Goal: Information Seeking & Learning: Check status

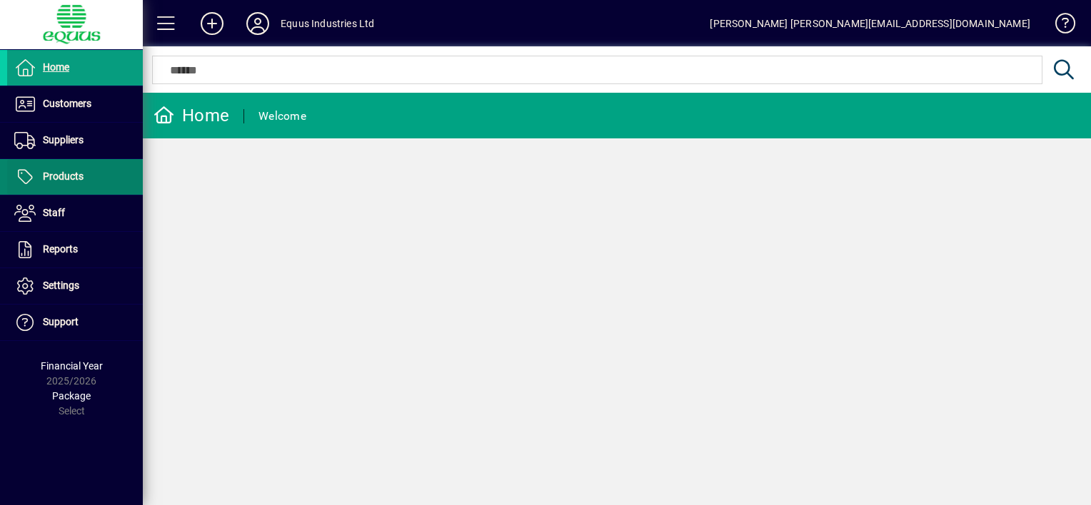
click at [83, 171] on span at bounding box center [75, 177] width 136 height 34
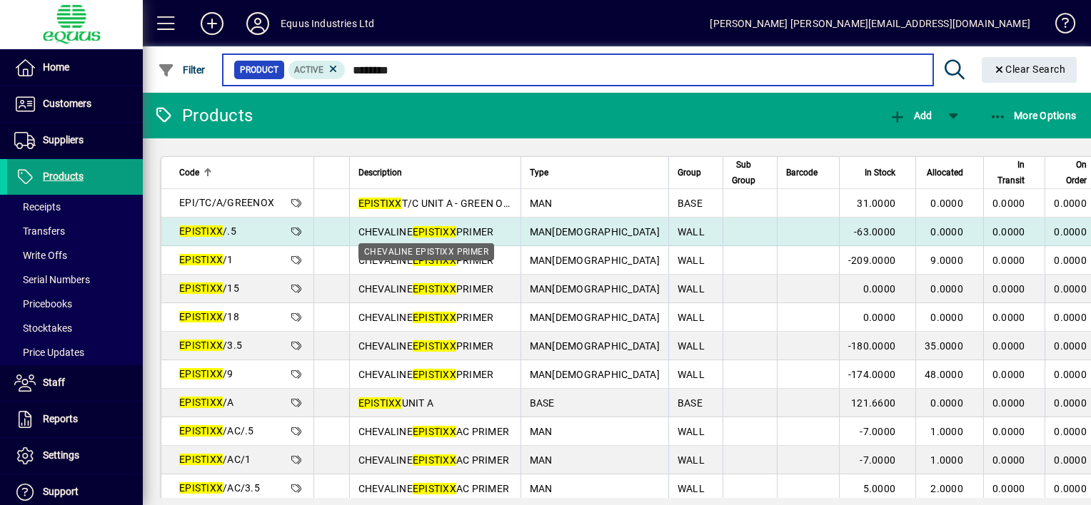
type input "********"
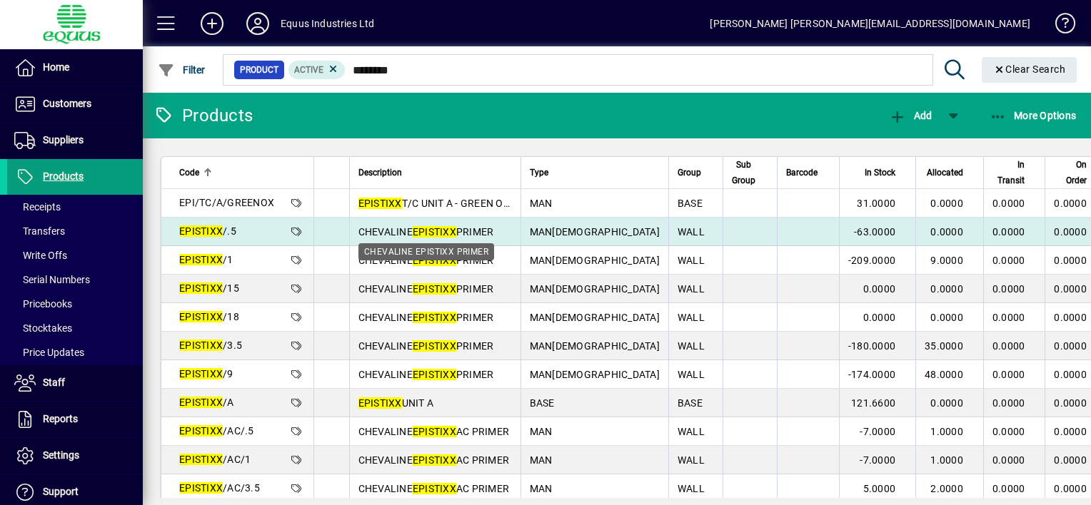
click at [377, 229] on span "CHEVALINE EPISTIXX PRIMER" at bounding box center [426, 231] width 136 height 11
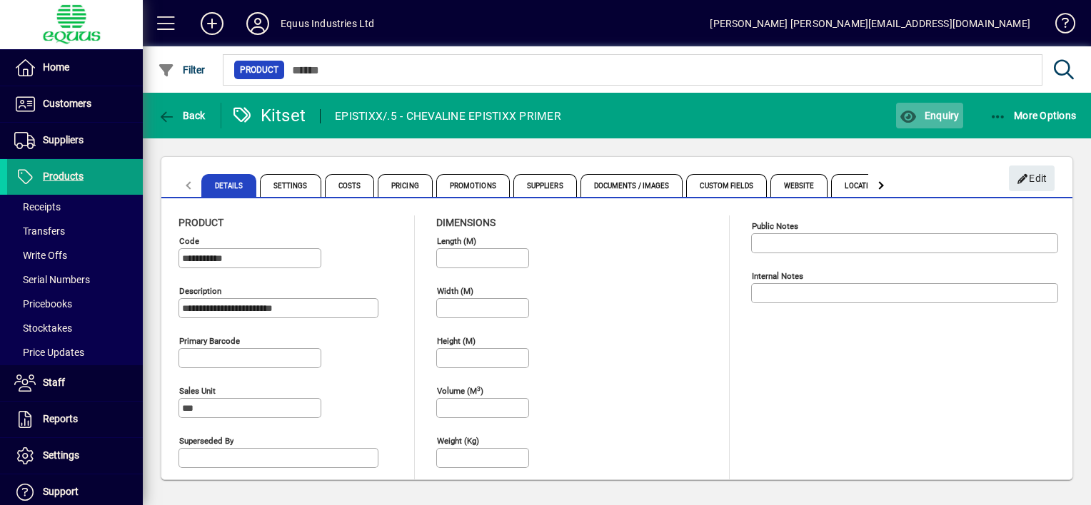
click at [930, 112] on span "Enquiry" at bounding box center [928, 115] width 59 height 11
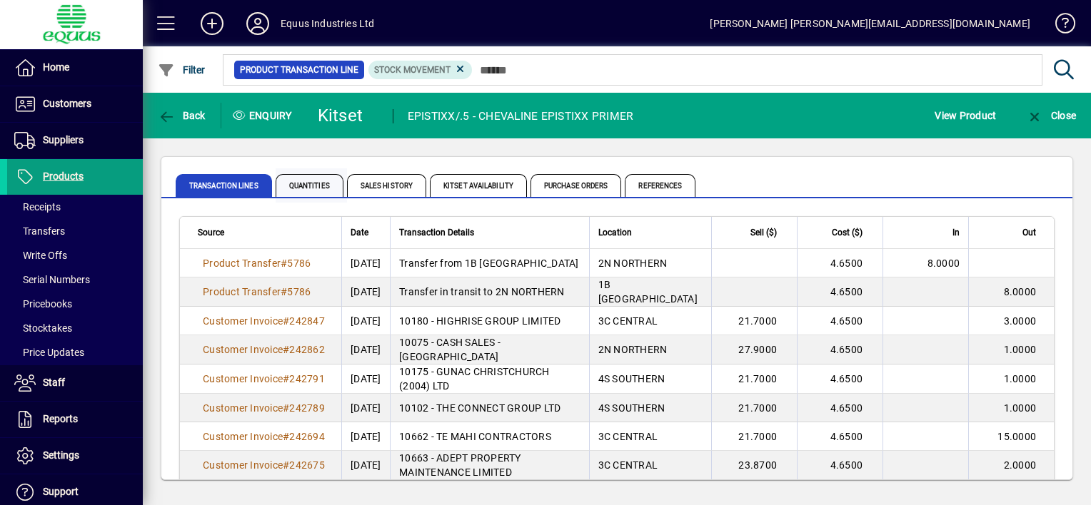
click at [318, 183] on span "Quantities" at bounding box center [310, 185] width 68 height 23
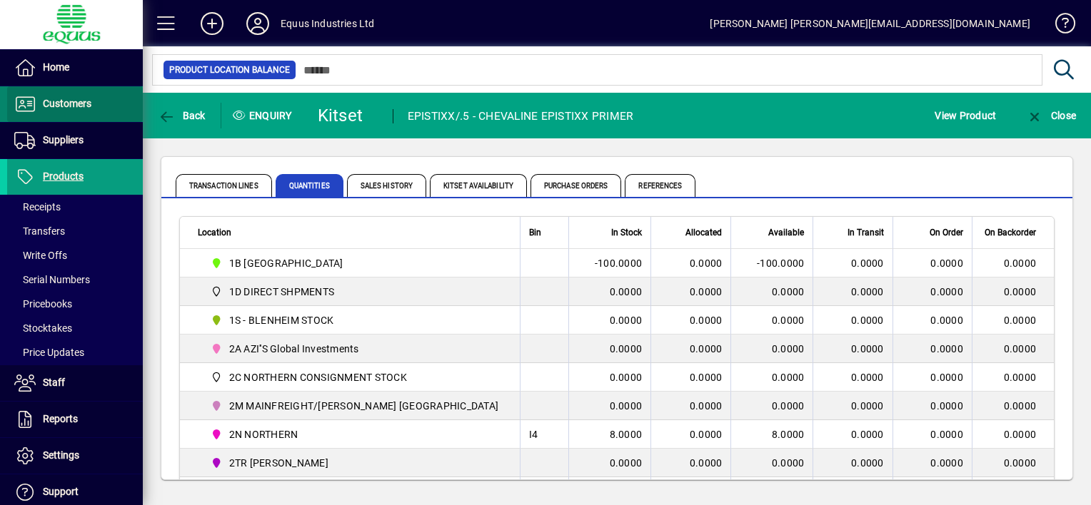
click at [78, 99] on span "Customers" at bounding box center [67, 103] width 49 height 11
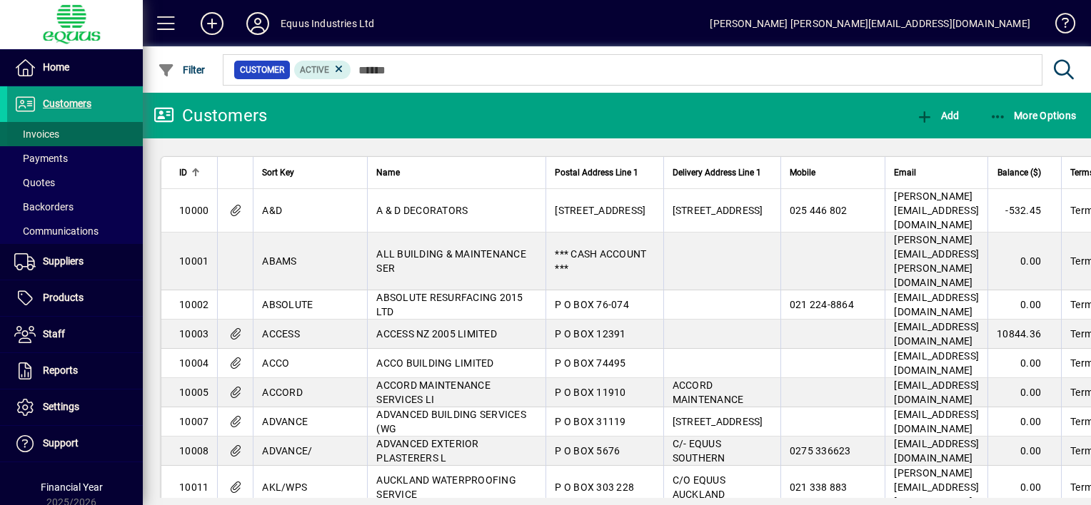
click at [59, 131] on span "Invoices" at bounding box center [33, 134] width 52 height 15
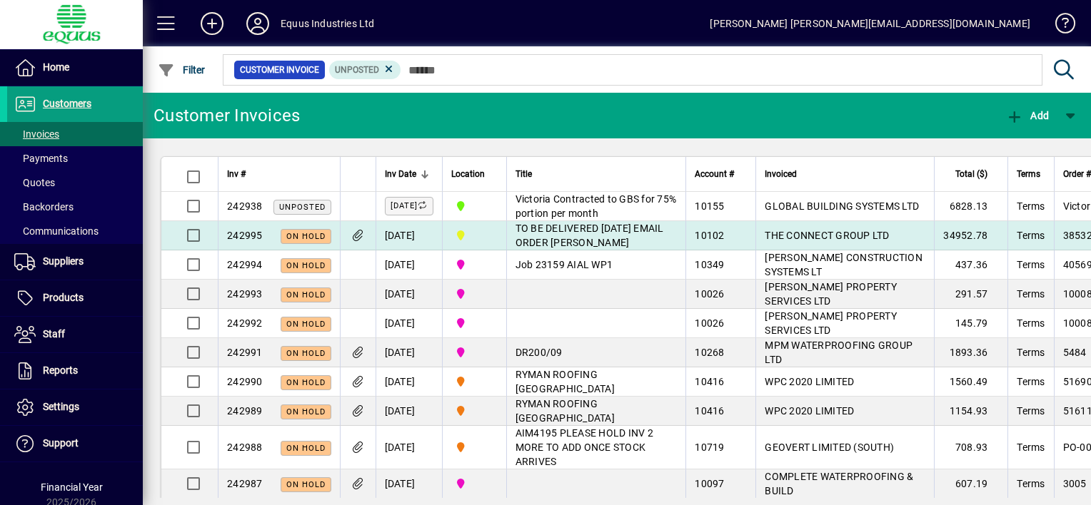
click at [579, 231] on span "TO BE DELIVERED [DATE] EMAIL ORDER [PERSON_NAME]" at bounding box center [589, 236] width 148 height 26
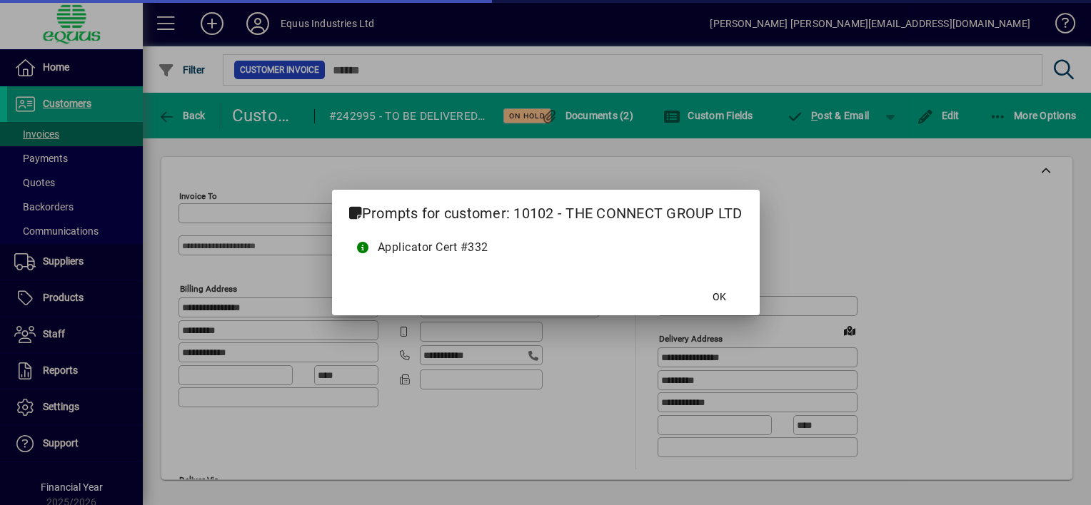
type input "*********"
type input "**********"
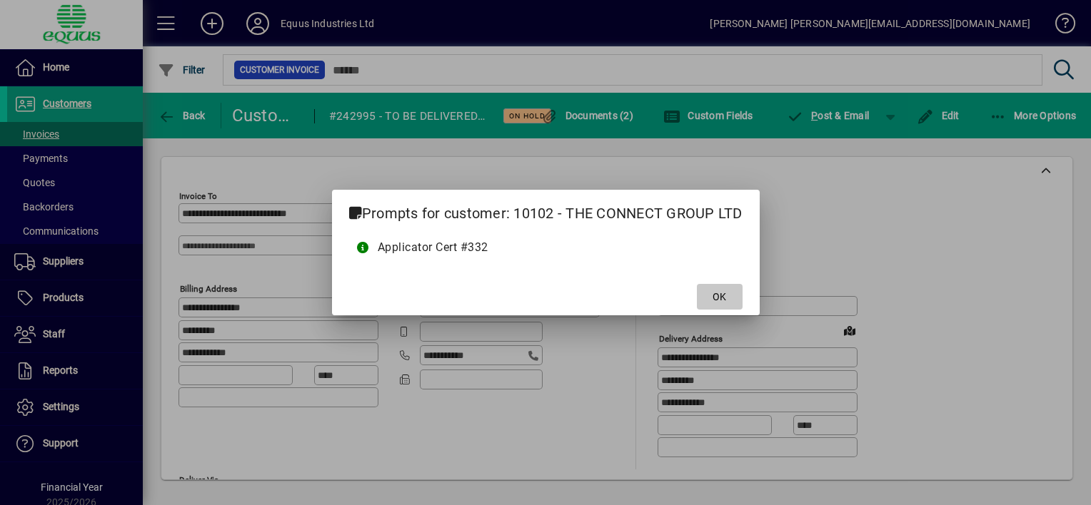
click at [718, 298] on span "OK" at bounding box center [719, 297] width 14 height 15
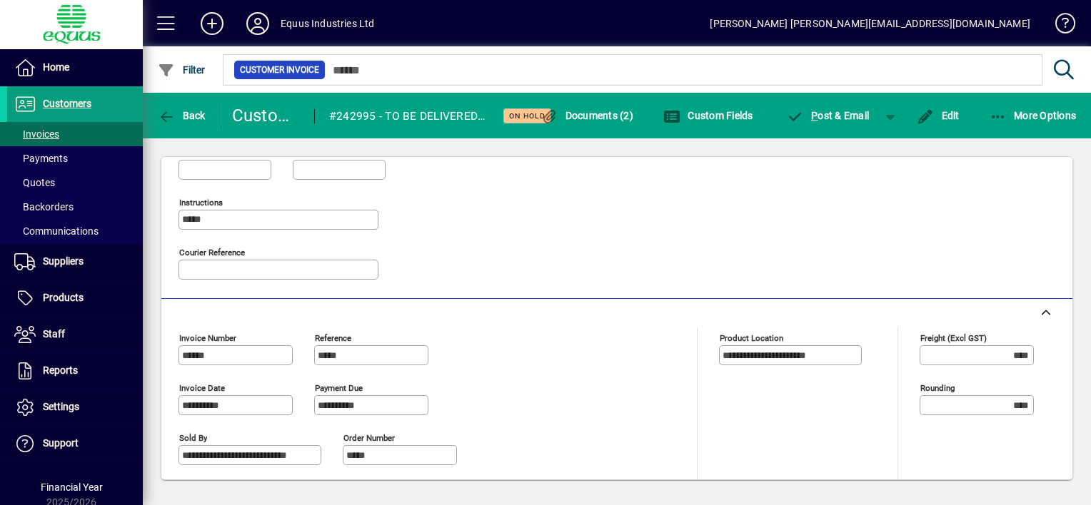
scroll to position [375, 0]
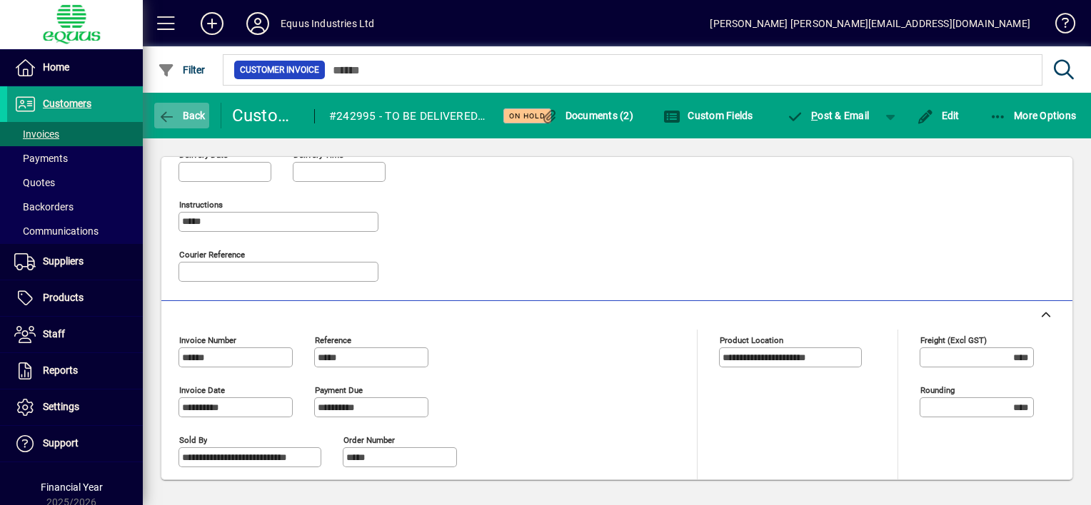
click at [188, 115] on span "Back" at bounding box center [182, 115] width 48 height 11
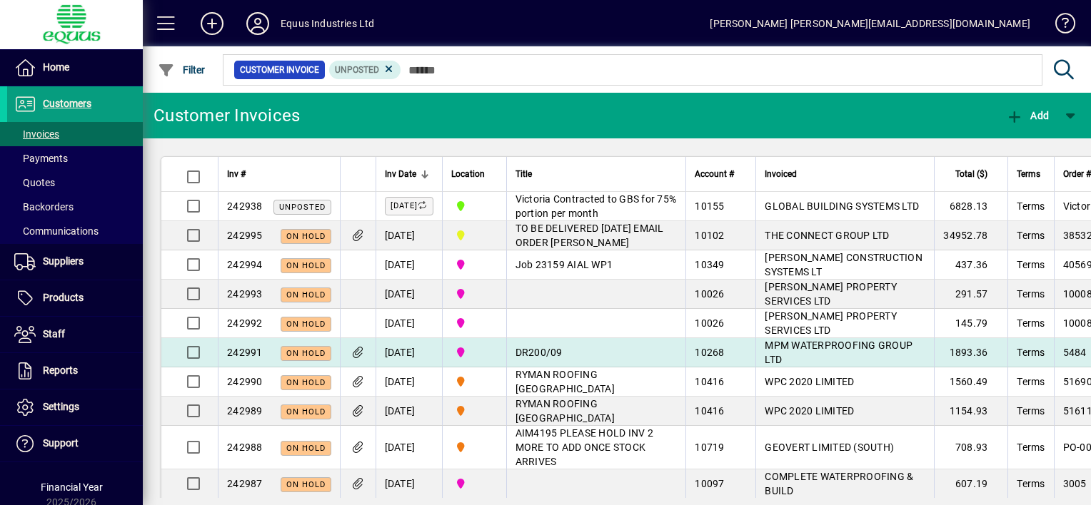
click at [615, 348] on td "DR200/09" at bounding box center [596, 352] width 180 height 29
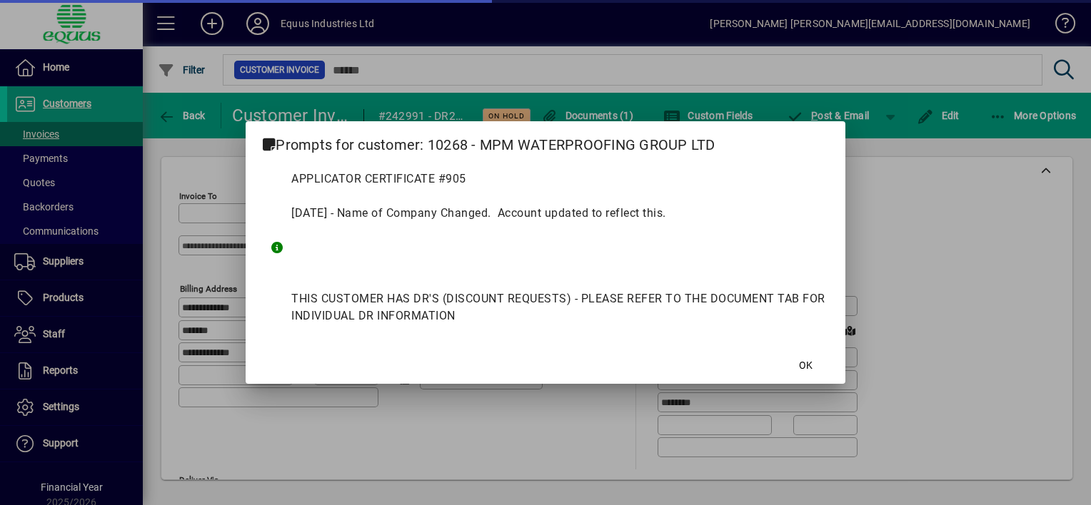
type input "**********"
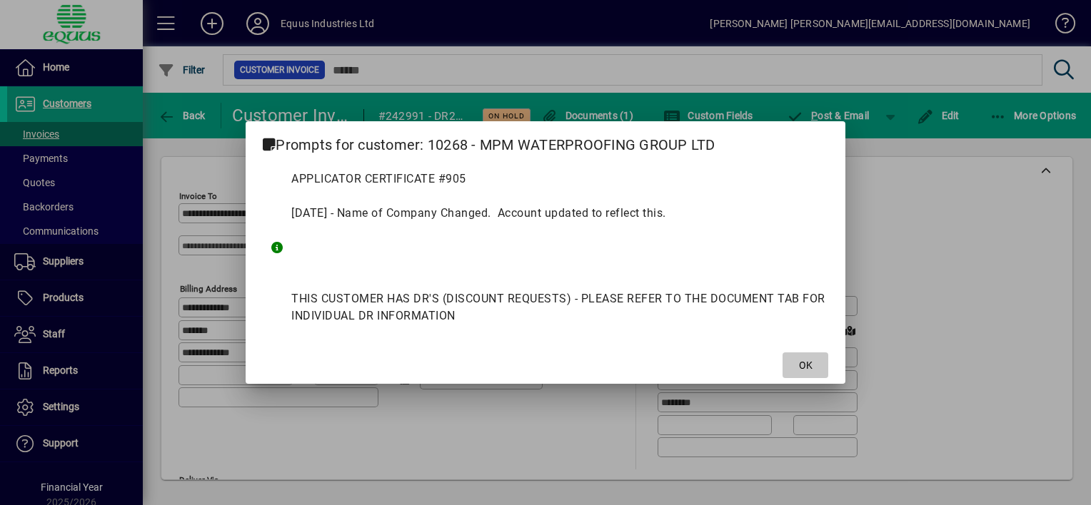
click at [794, 366] on span at bounding box center [805, 365] width 46 height 34
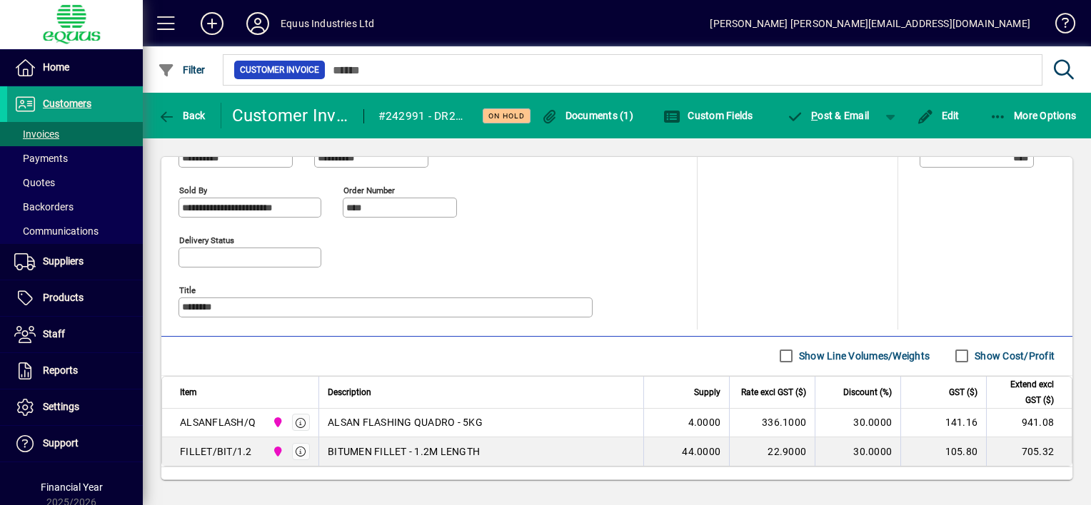
scroll to position [689, 0]
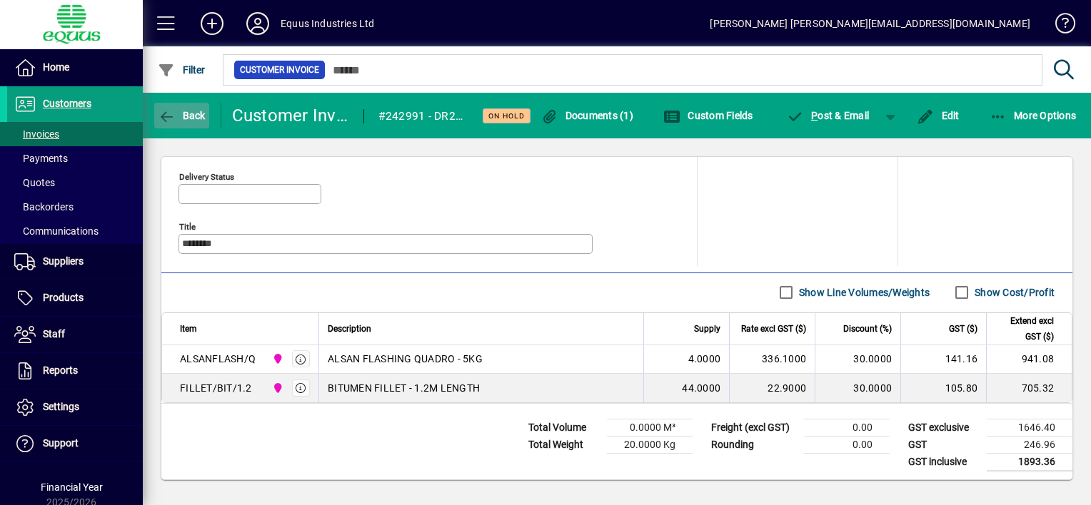
click at [169, 114] on icon "button" at bounding box center [167, 117] width 18 height 14
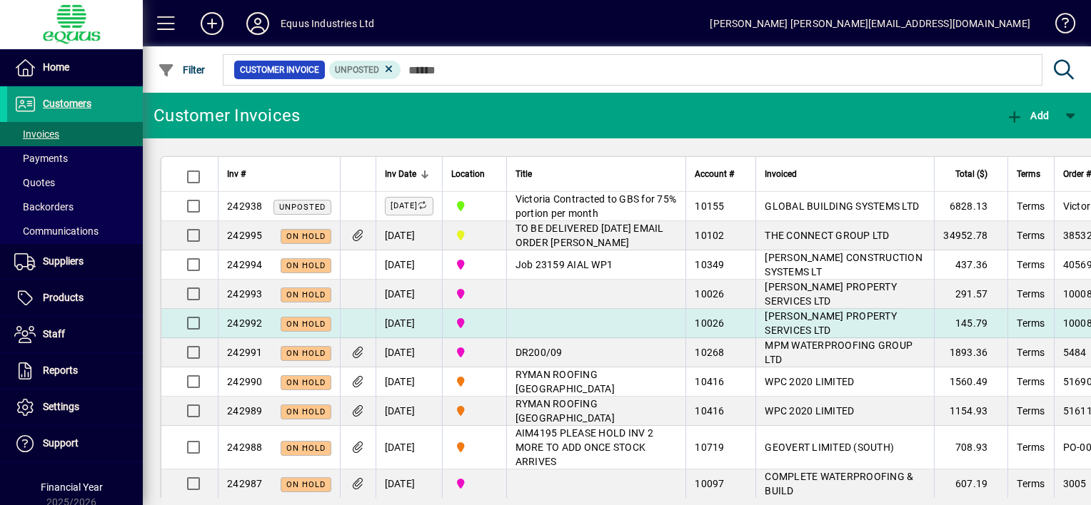
click at [585, 325] on td at bounding box center [596, 323] width 180 height 29
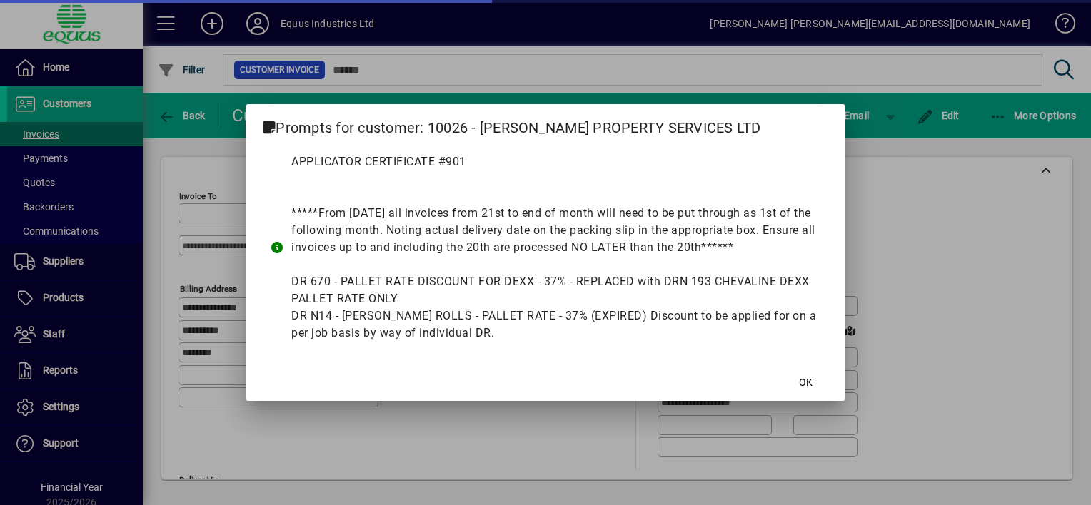
type input "**********"
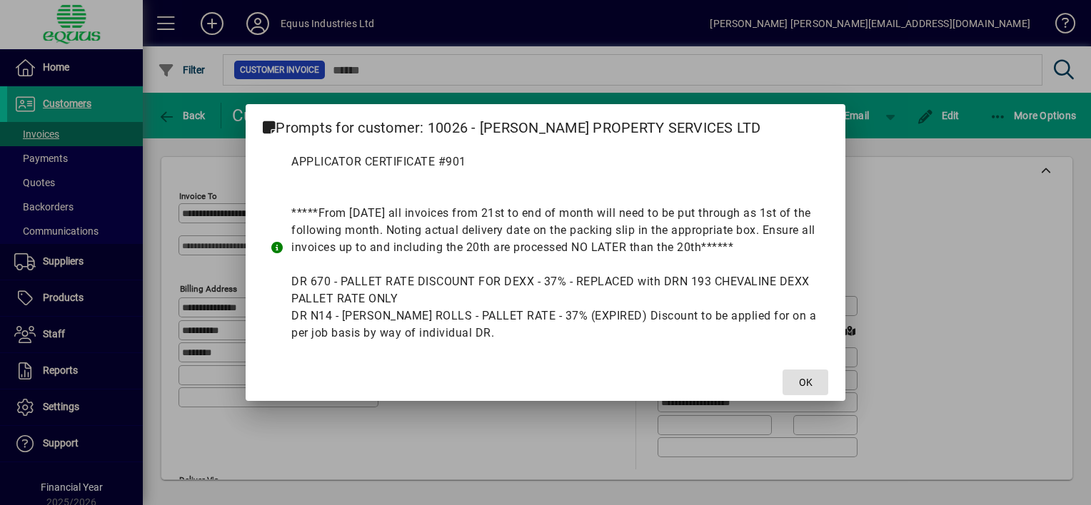
click at [802, 379] on span "OK" at bounding box center [806, 382] width 14 height 15
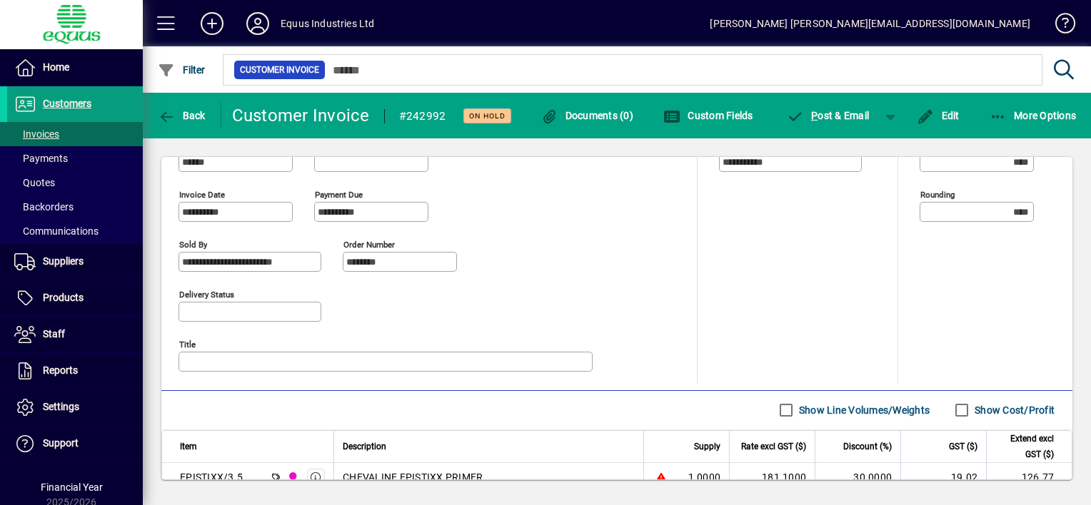
scroll to position [660, 0]
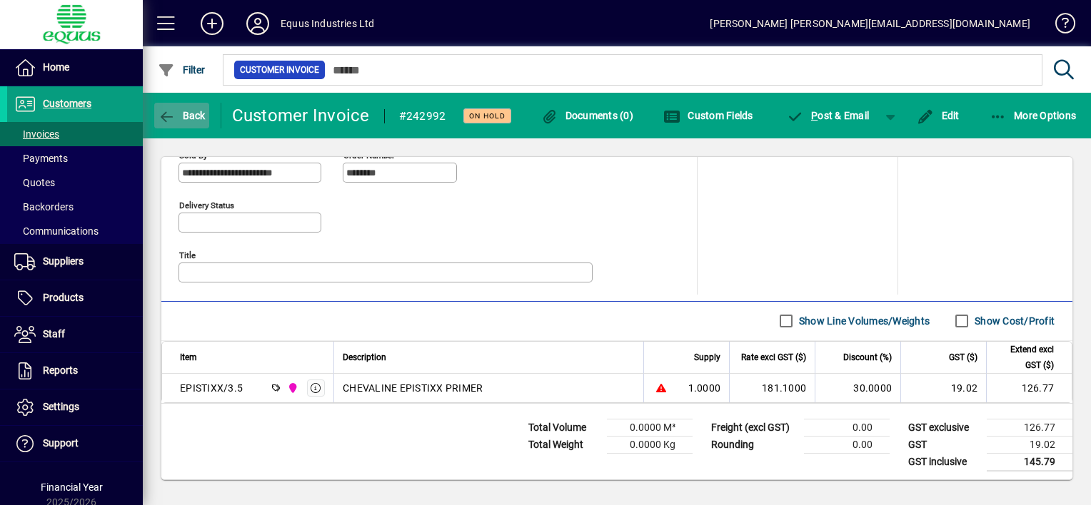
click at [163, 111] on icon "button" at bounding box center [167, 117] width 18 height 14
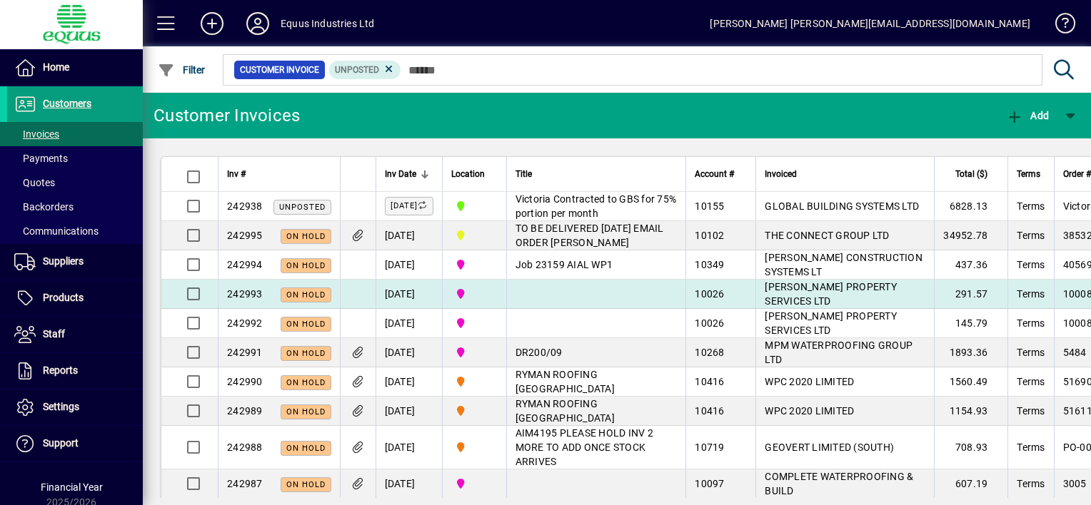
click at [685, 290] on td "10026" at bounding box center [720, 294] width 70 height 29
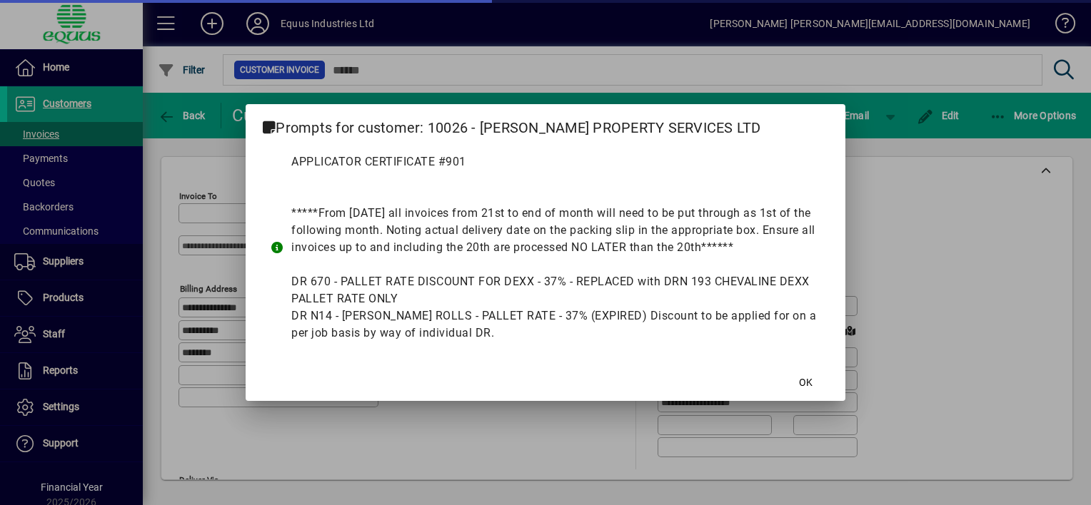
type input "**********"
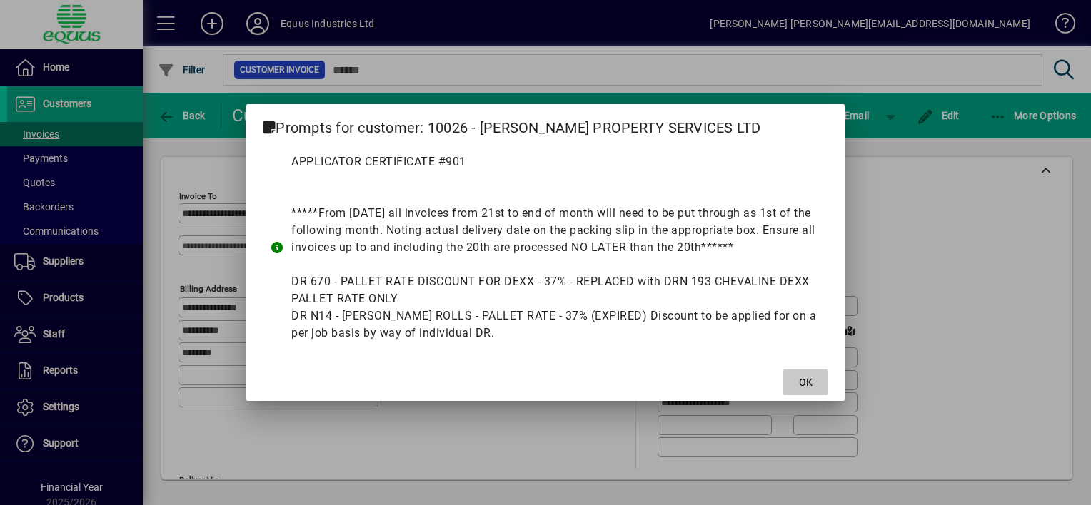
click at [815, 384] on span at bounding box center [805, 382] width 46 height 34
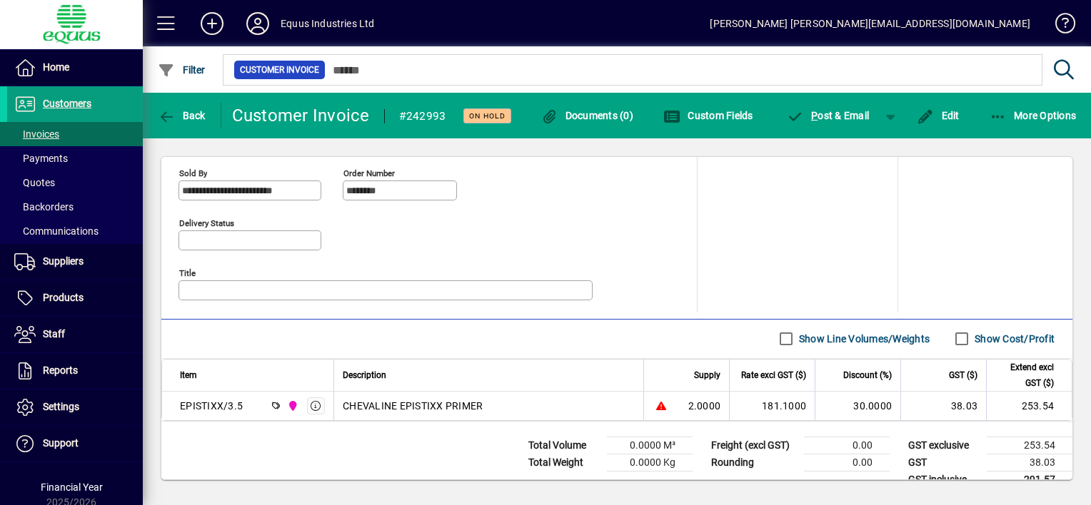
scroll to position [660, 0]
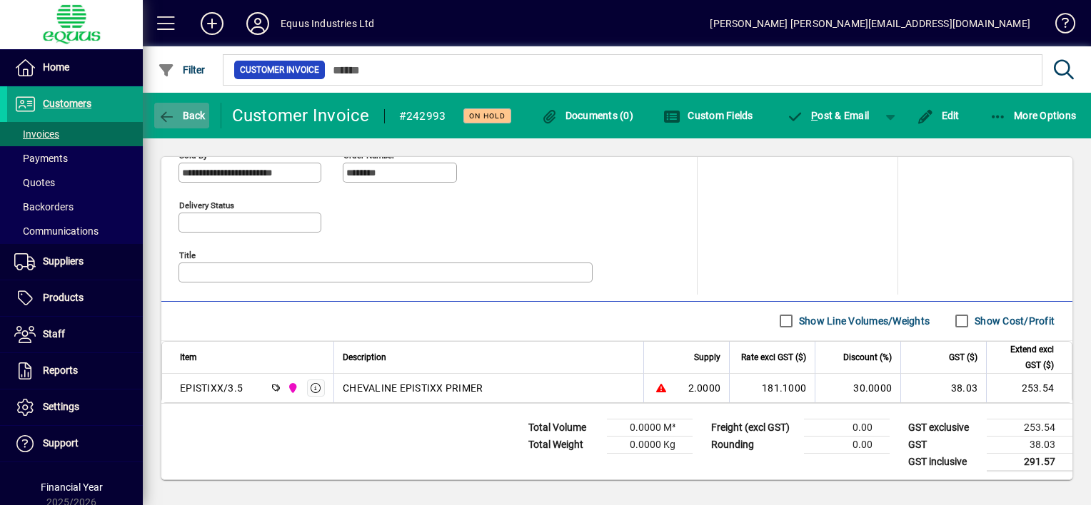
click at [165, 114] on icon "button" at bounding box center [167, 117] width 18 height 14
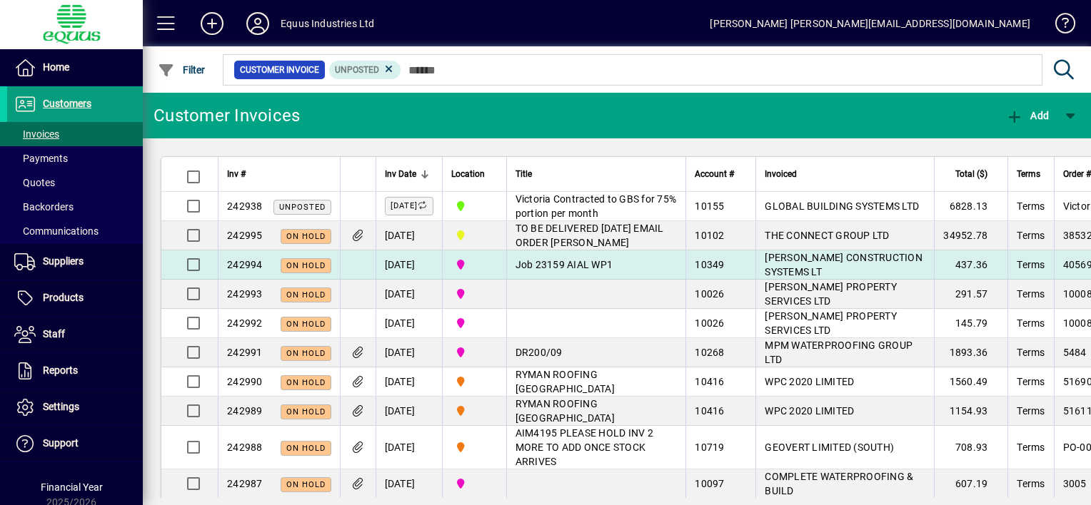
click at [772, 259] on span "[PERSON_NAME] CONSTRUCTION SYSTEMS LT" at bounding box center [843, 265] width 158 height 26
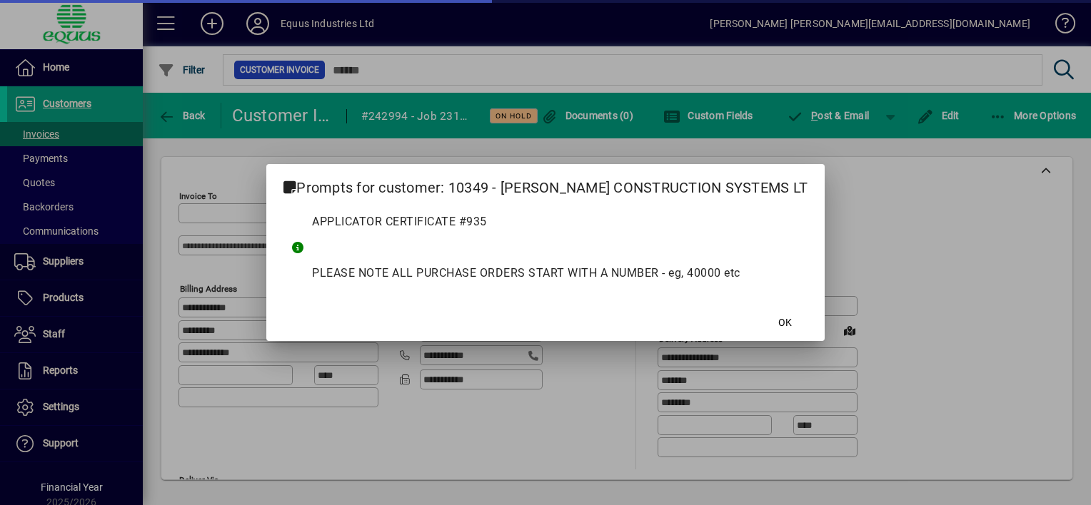
type input "**********"
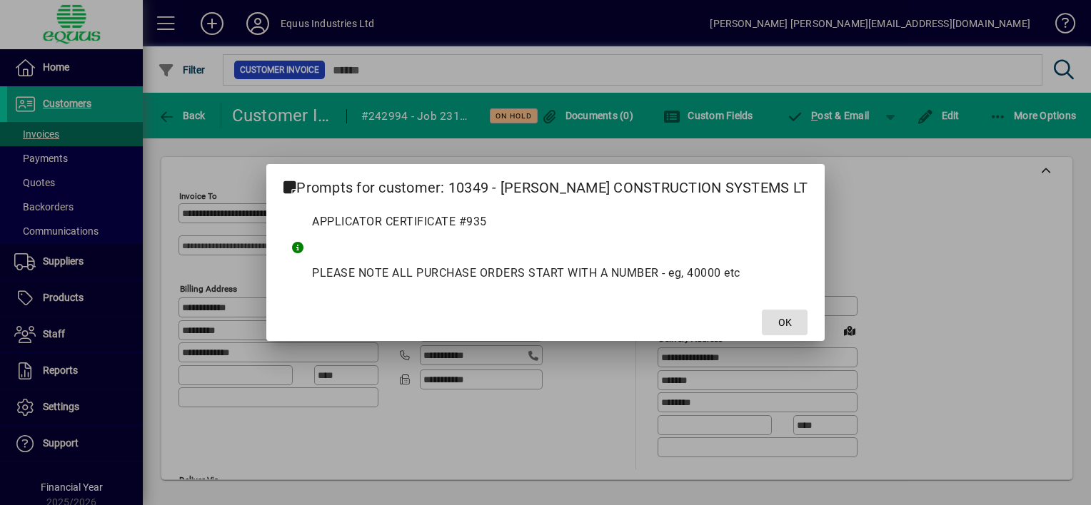
click at [778, 315] on span "OK" at bounding box center [785, 322] width 14 height 15
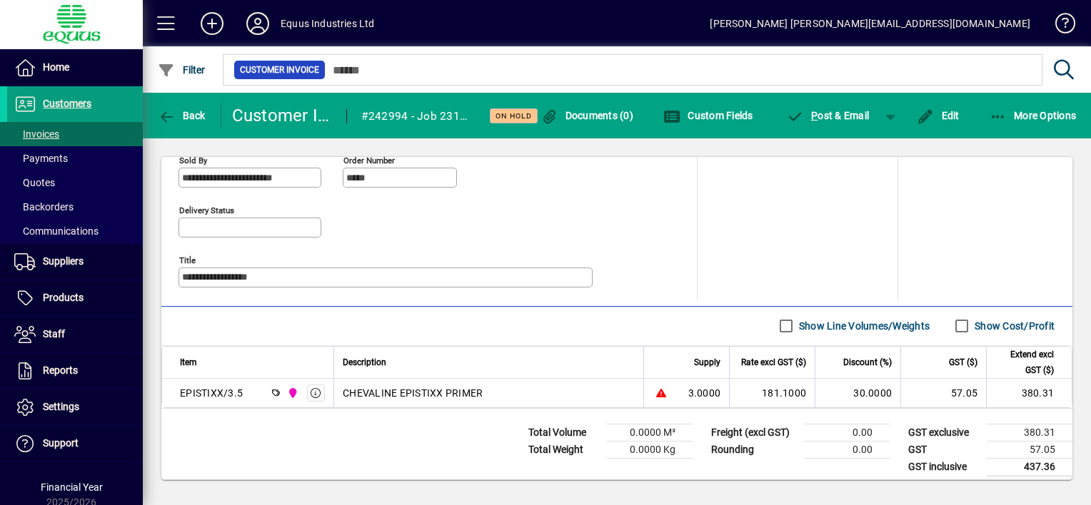
scroll to position [660, 0]
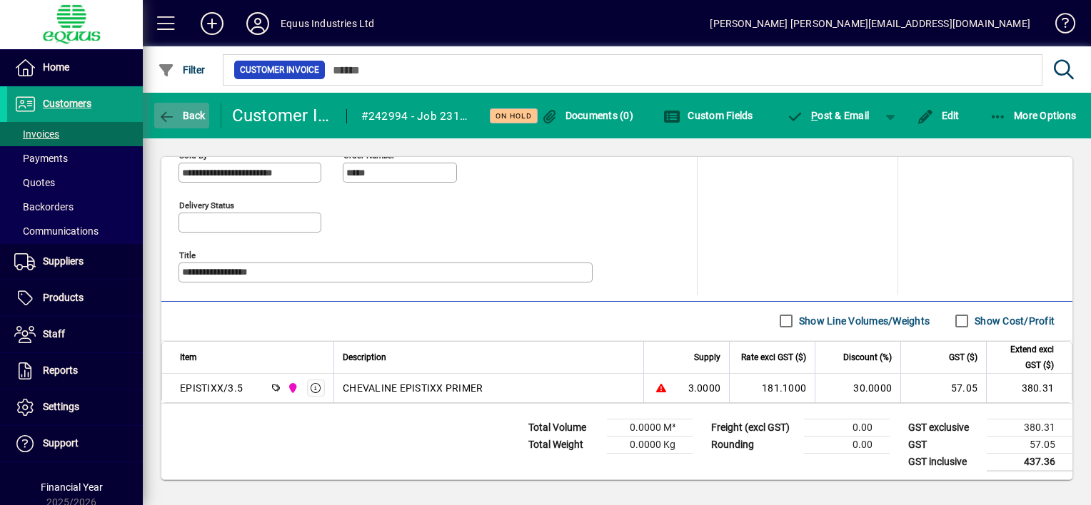
click at [180, 111] on span "Back" at bounding box center [182, 115] width 48 height 11
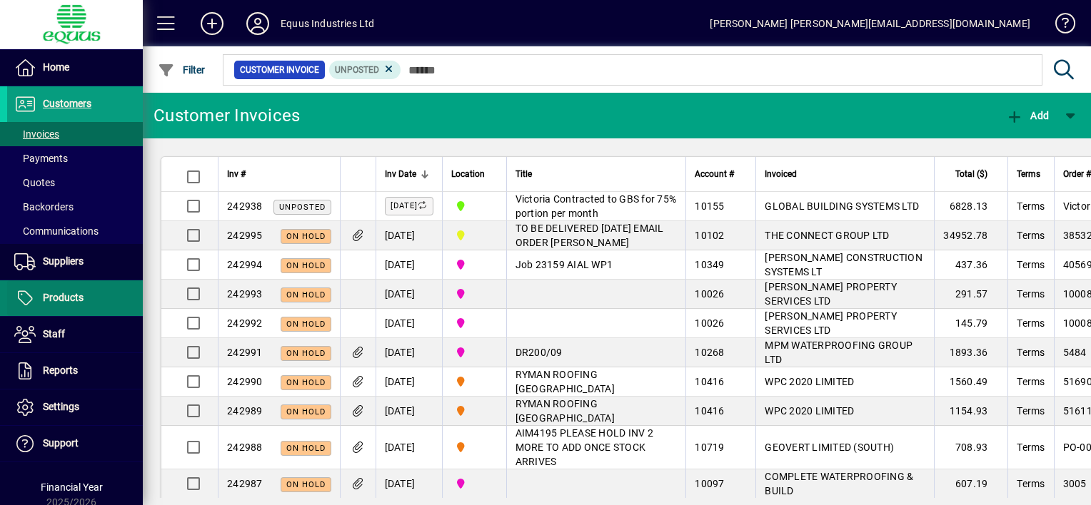
click at [60, 293] on span "Products" at bounding box center [63, 297] width 41 height 11
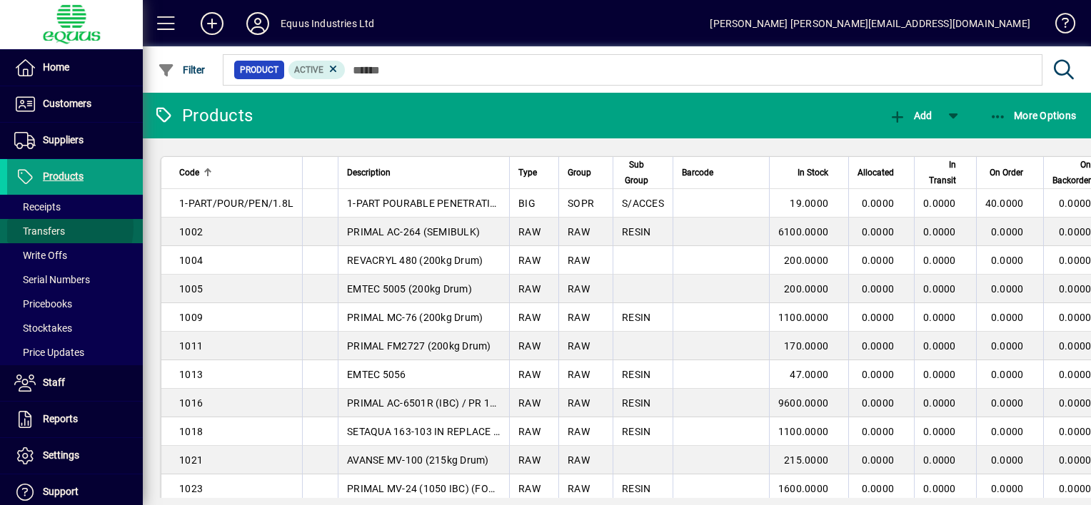
click at [60, 227] on span "Transfers" at bounding box center [39, 231] width 51 height 11
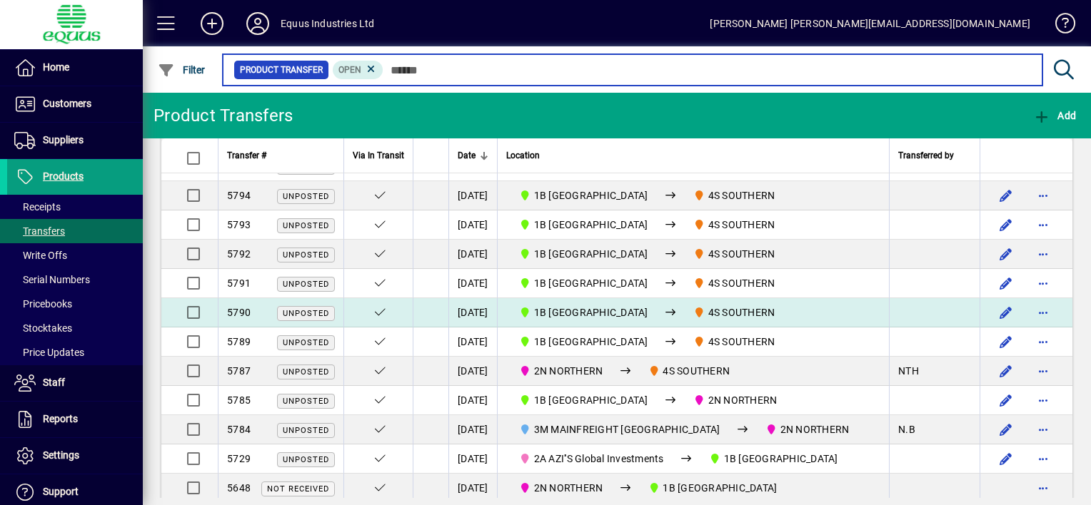
scroll to position [410, 0]
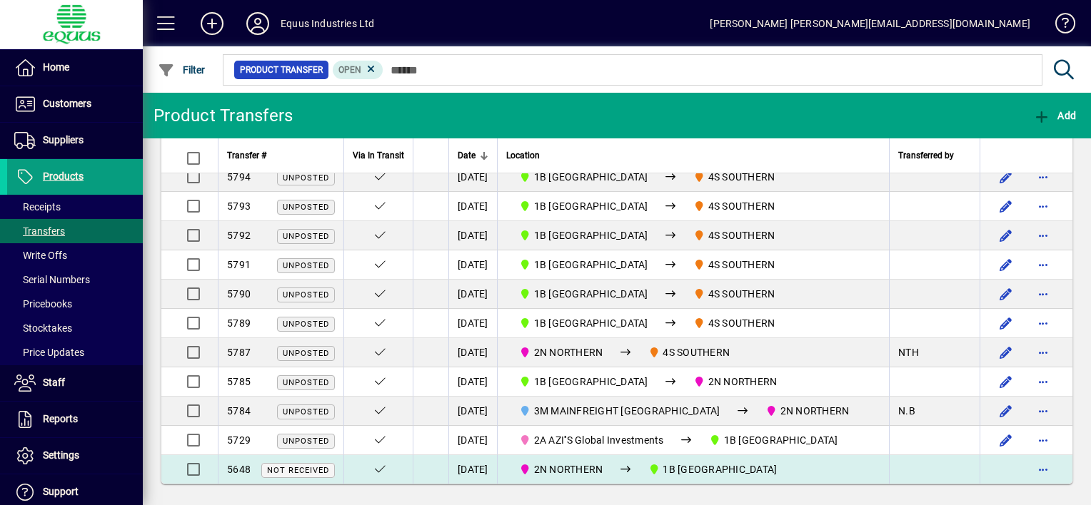
click at [565, 464] on span "2N NORTHERN" at bounding box center [568, 469] width 69 height 11
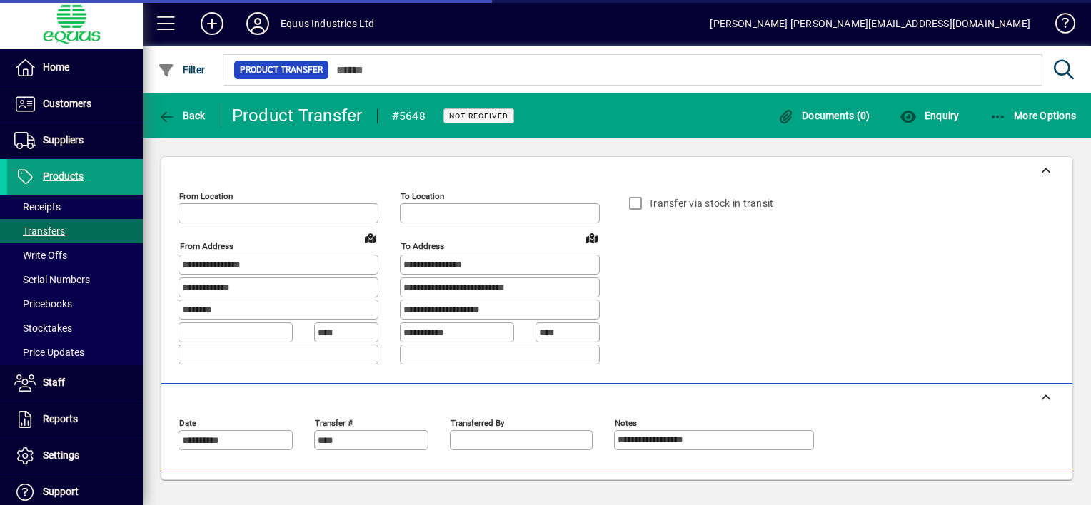
type input "**********"
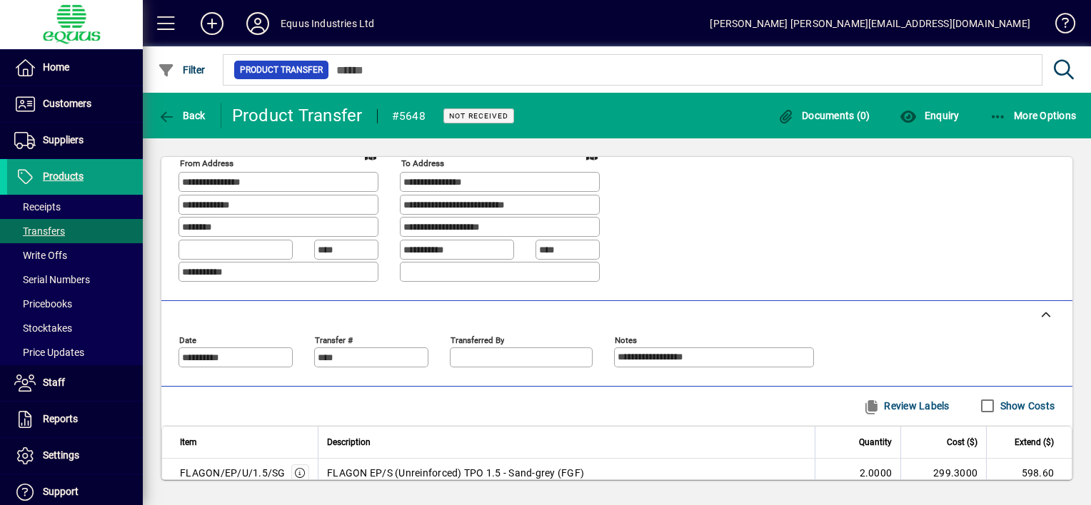
scroll to position [133, 0]
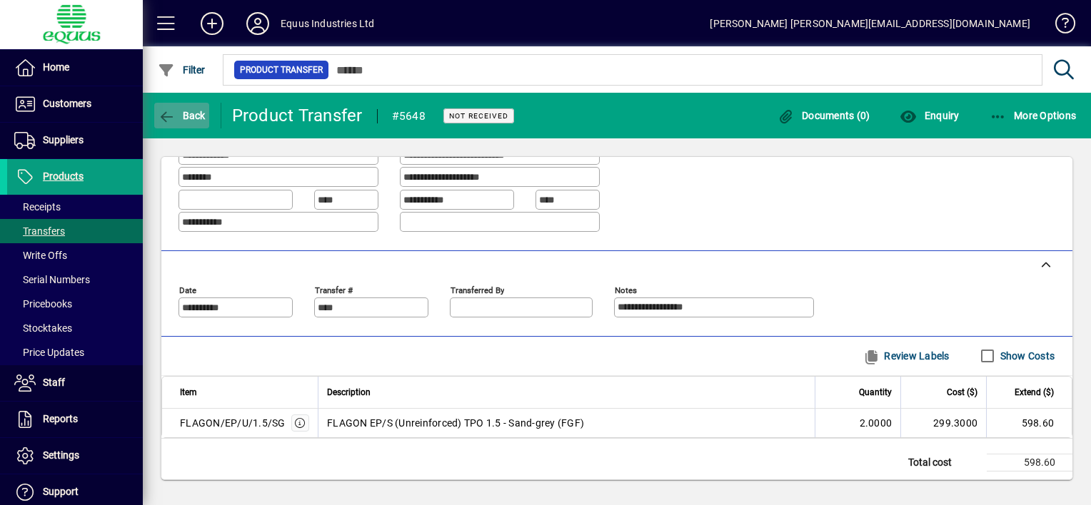
click at [171, 111] on icon "button" at bounding box center [167, 117] width 18 height 14
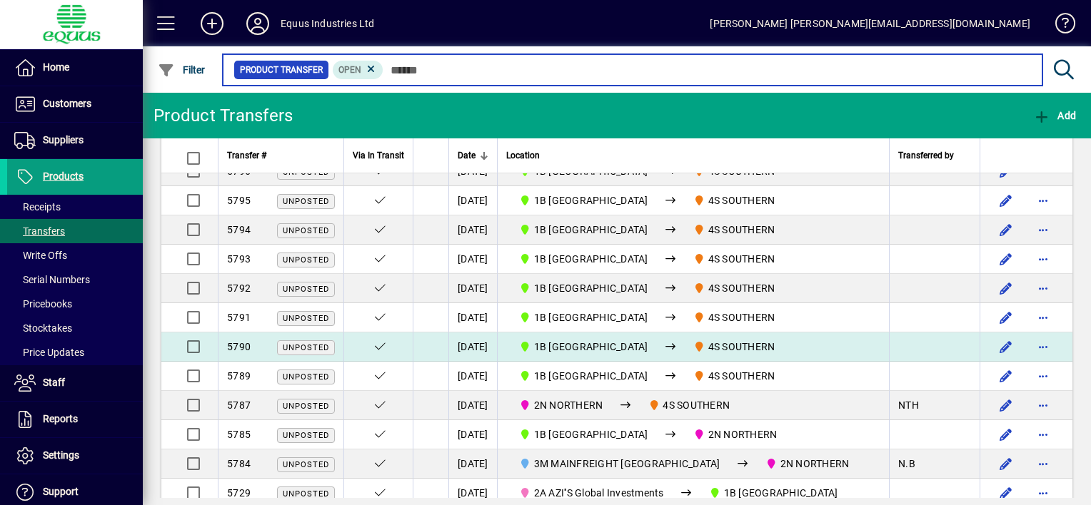
scroll to position [410, 0]
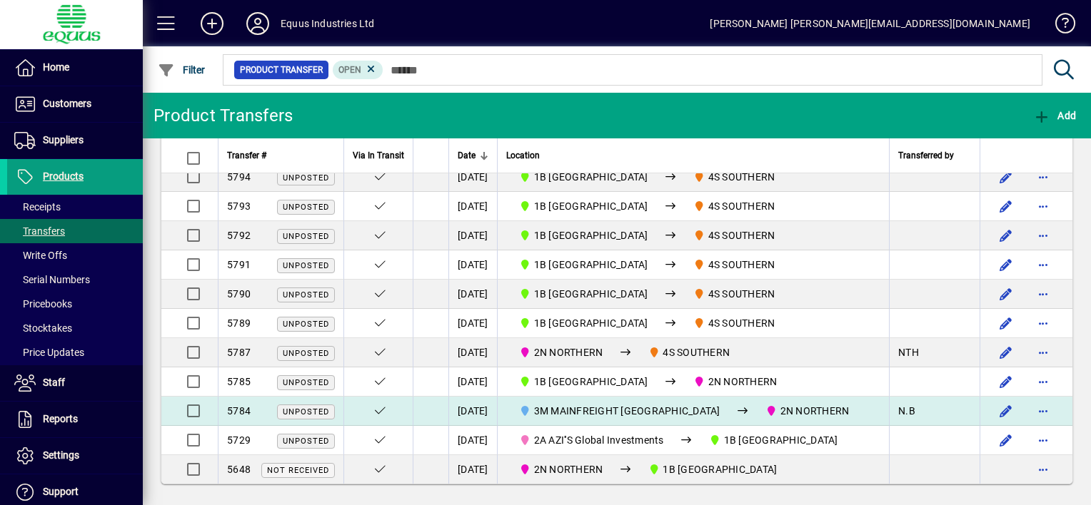
click at [536, 406] on span "3M MAINFREIGHT [GEOGRAPHIC_DATA]" at bounding box center [619, 411] width 213 height 17
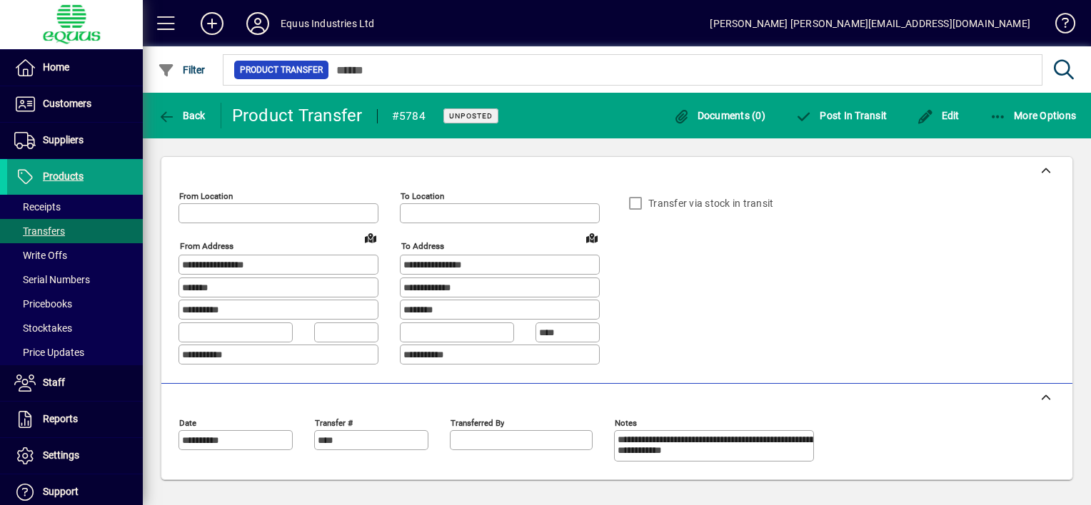
type input "**********"
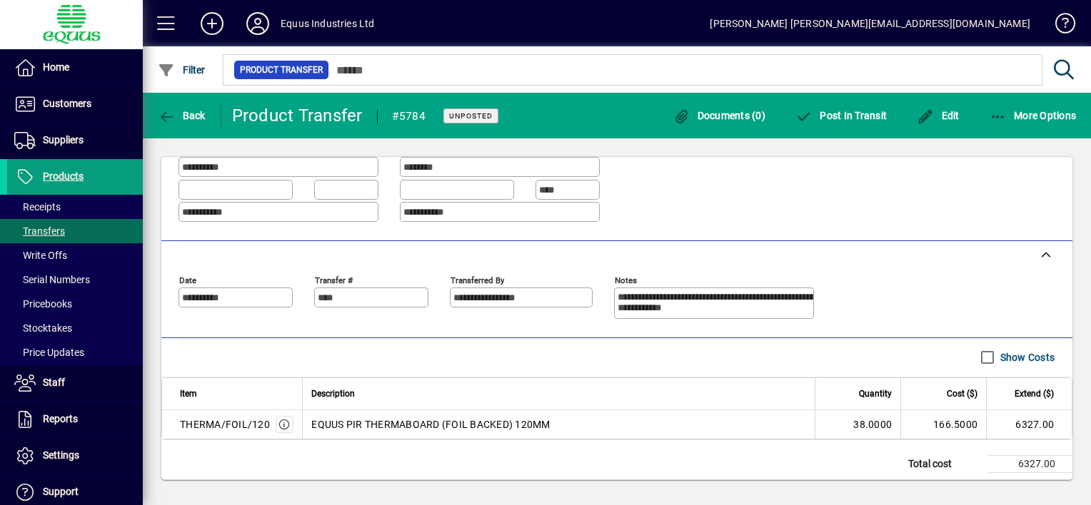
scroll to position [144, 0]
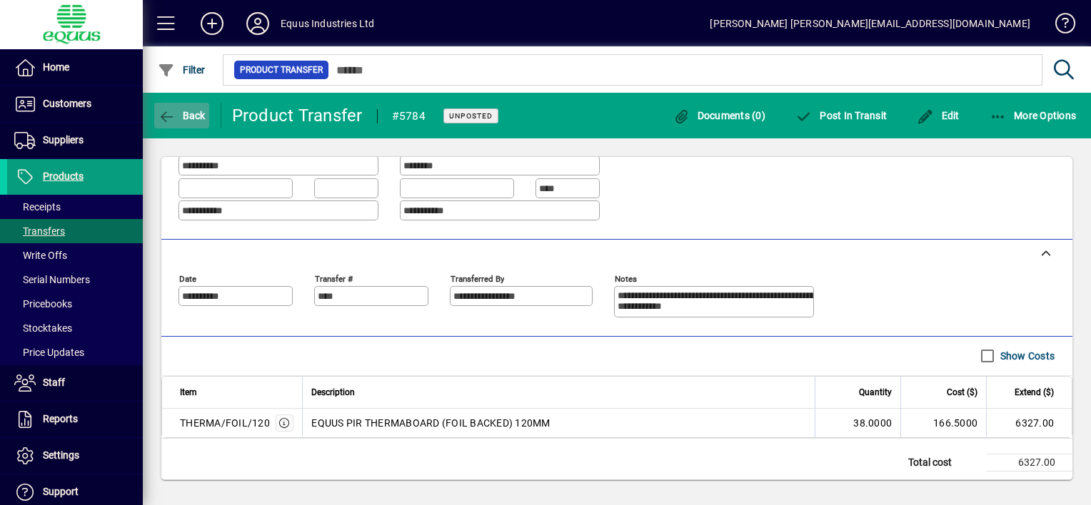
click at [175, 114] on span "Back" at bounding box center [182, 115] width 48 height 11
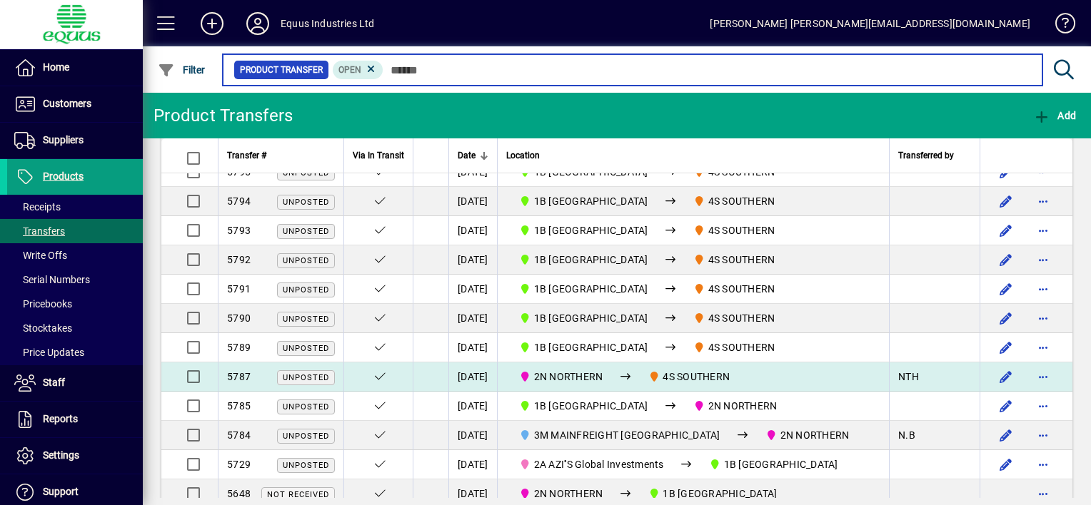
scroll to position [410, 0]
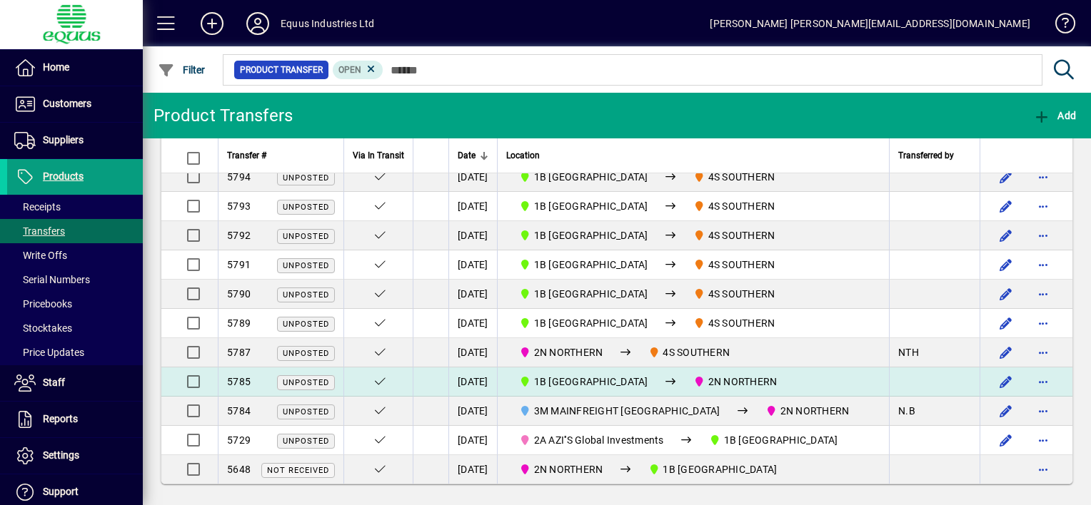
click at [518, 377] on td "1B BLENHEIM 2N NORTHERN" at bounding box center [693, 382] width 392 height 29
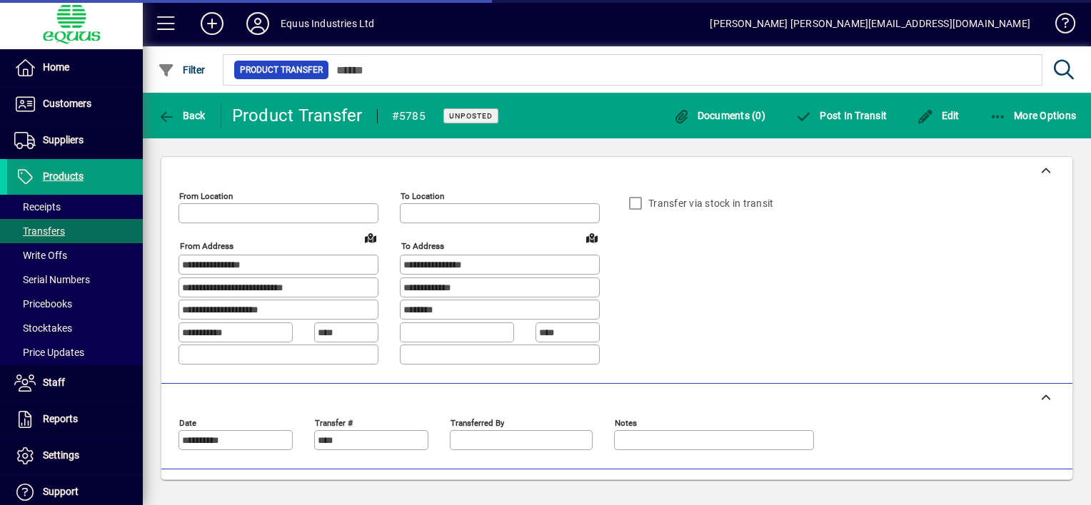
type input "**********"
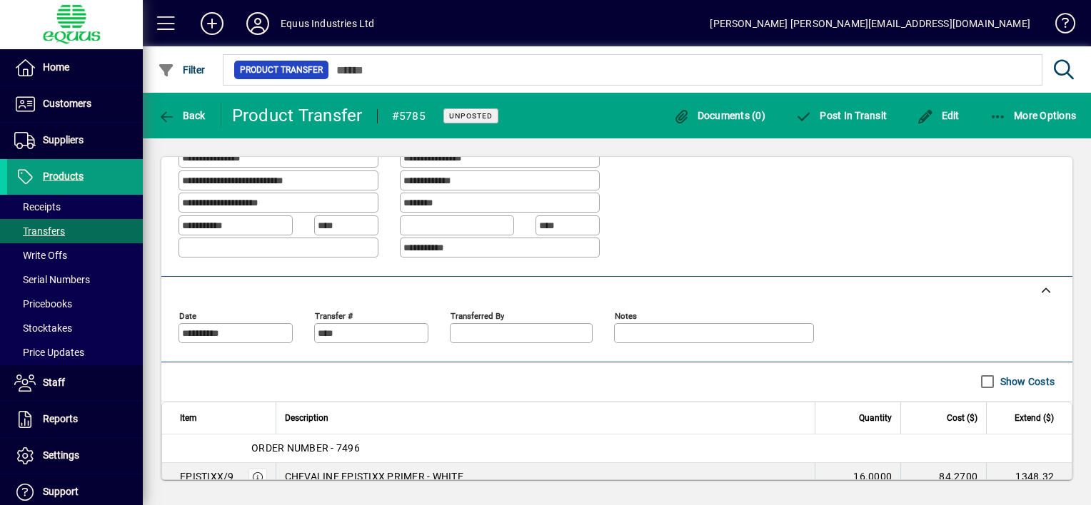
scroll to position [247, 0]
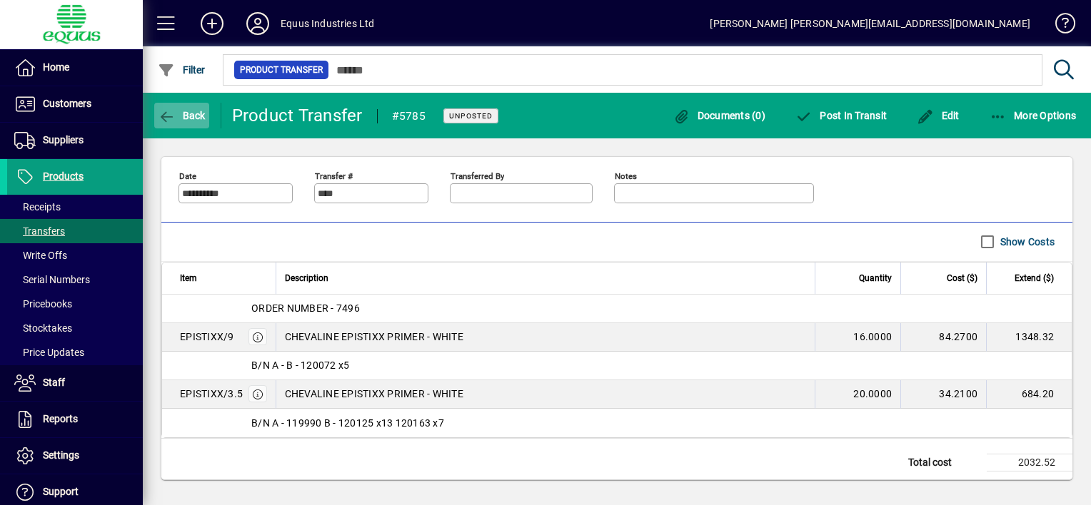
click at [181, 112] on span "Back" at bounding box center [182, 115] width 48 height 11
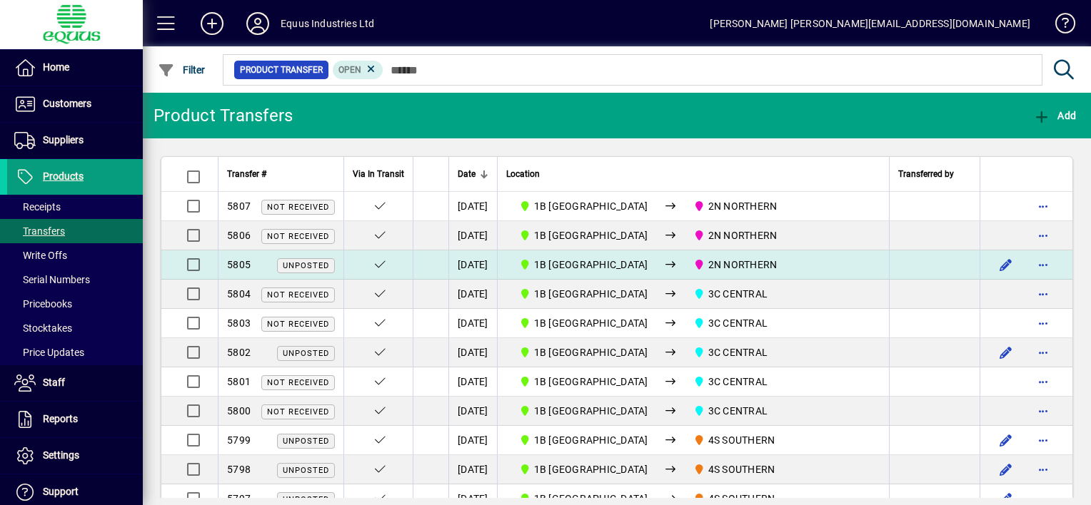
click at [534, 263] on span "1B [GEOGRAPHIC_DATA]" at bounding box center [583, 264] width 141 height 17
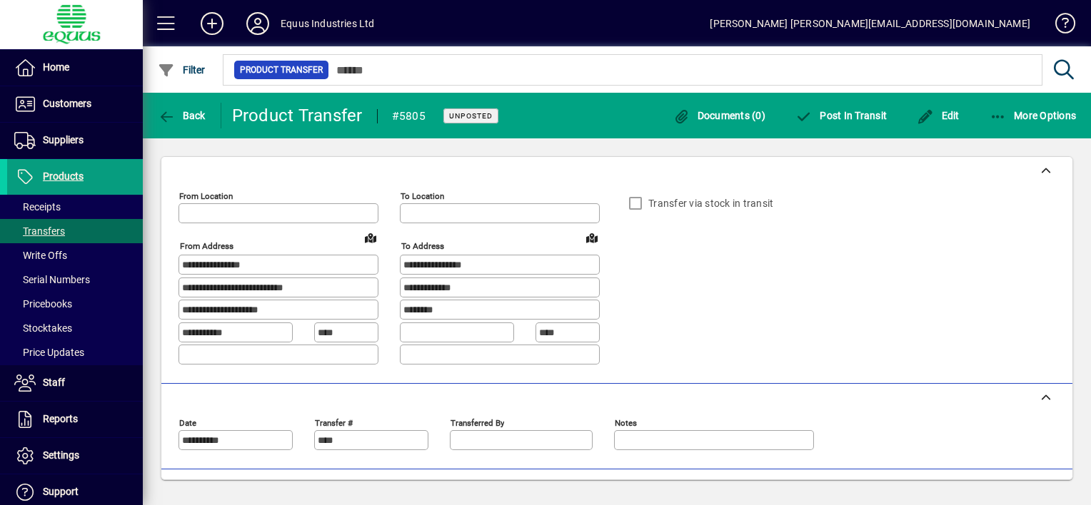
type input "**********"
click at [166, 114] on icon "button" at bounding box center [167, 117] width 18 height 14
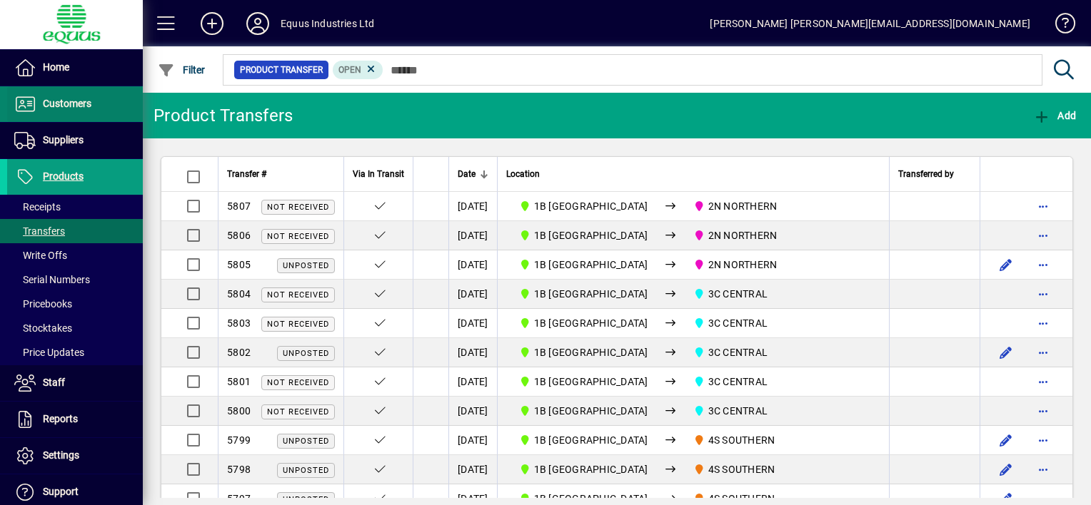
click at [74, 102] on span "Customers" at bounding box center [67, 103] width 49 height 11
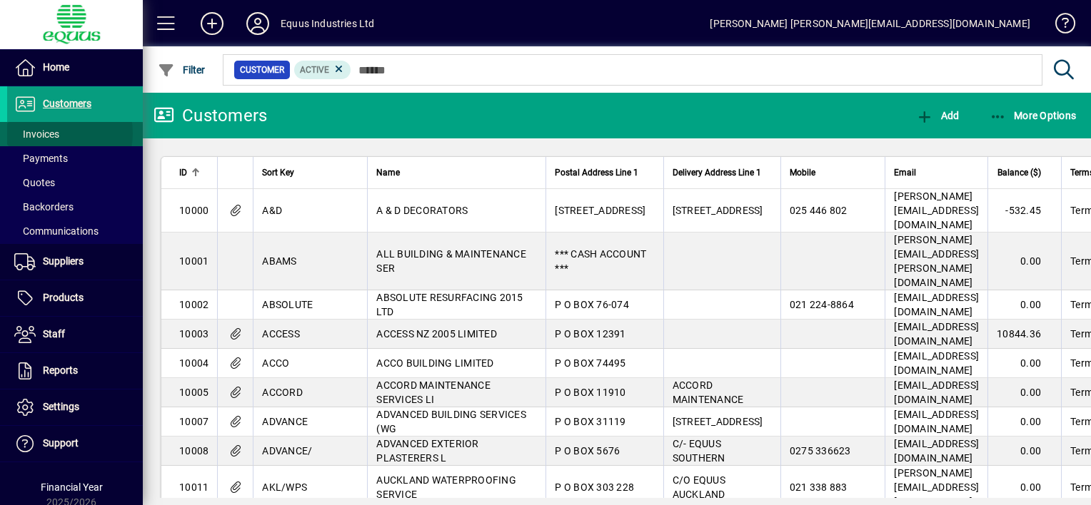
click at [51, 133] on span "Invoices" at bounding box center [36, 133] width 45 height 11
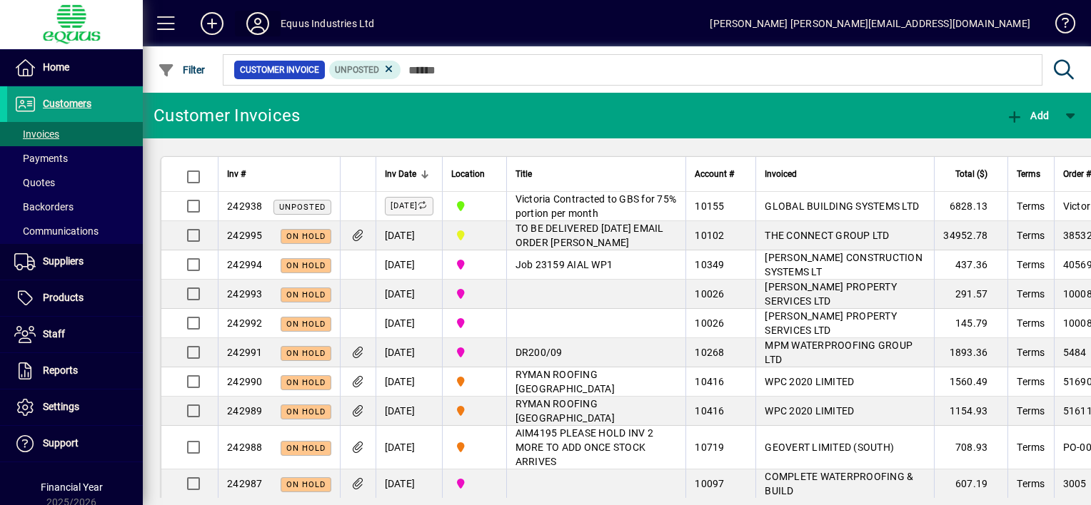
click at [259, 24] on icon at bounding box center [257, 23] width 29 height 23
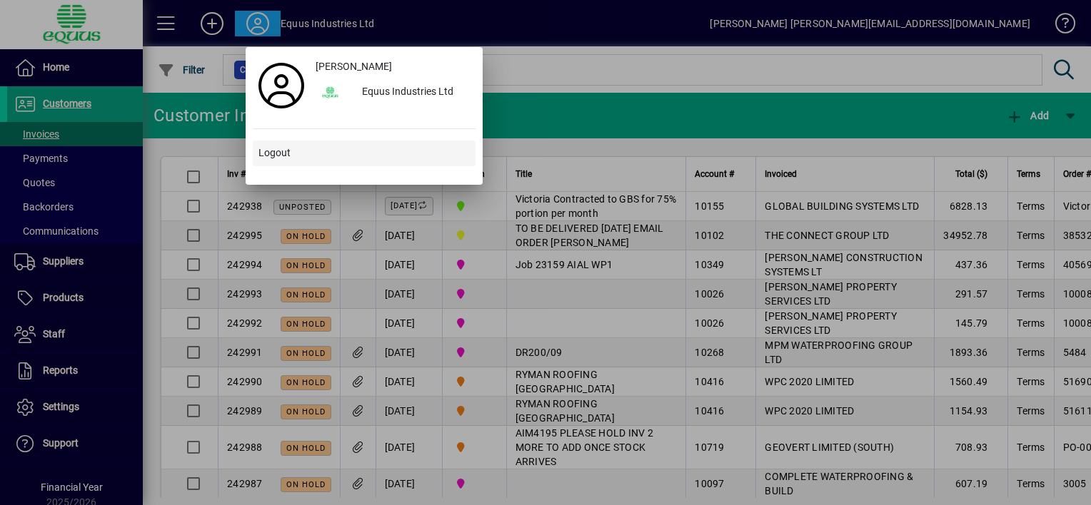
click at [279, 153] on span "Logout" at bounding box center [274, 153] width 32 height 15
